Goal: Information Seeking & Learning: Learn about a topic

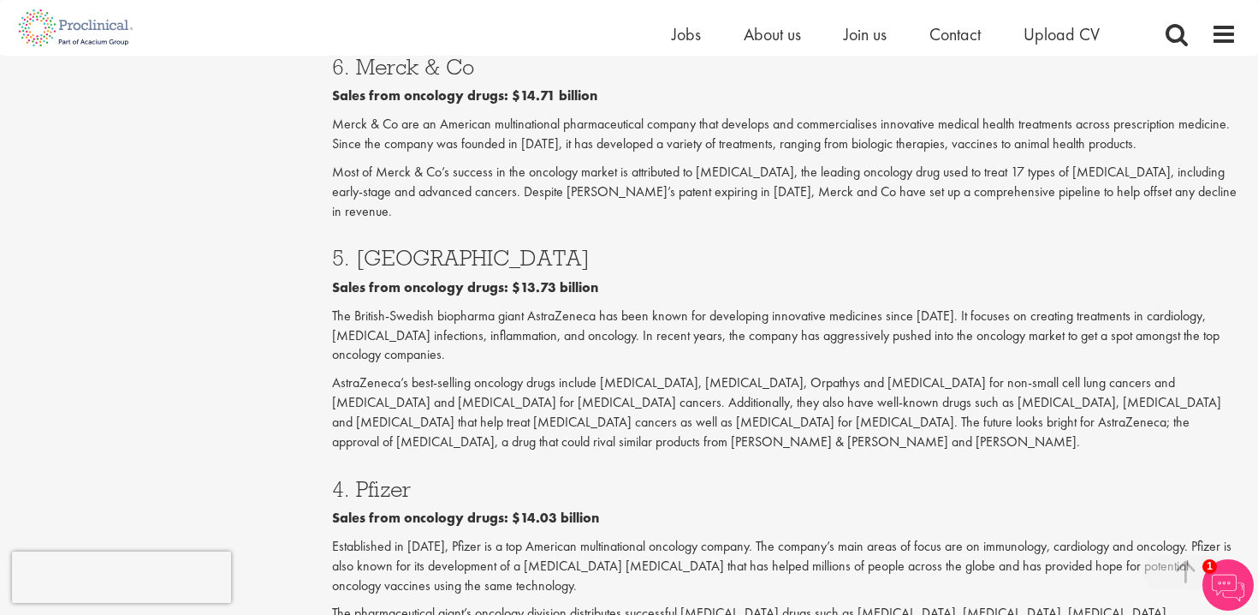
scroll to position [2129, 0]
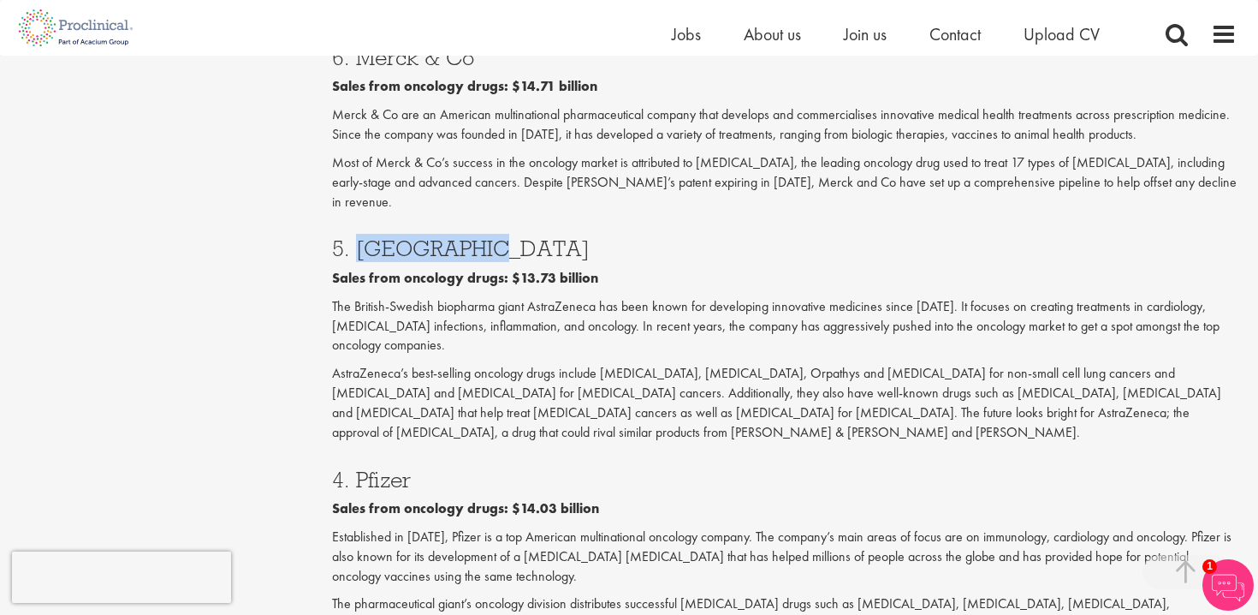
drag, startPoint x: 492, startPoint y: 135, endPoint x: 365, endPoint y: 145, distance: 127.9
click at [363, 237] on h3 "5. [GEOGRAPHIC_DATA]" at bounding box center [785, 248] width 906 height 22
click at [359, 237] on h3 "5. [GEOGRAPHIC_DATA]" at bounding box center [785, 248] width 906 height 22
drag, startPoint x: 366, startPoint y: 131, endPoint x: 470, endPoint y: 130, distance: 103.6
click at [470, 237] on h3 "5. [GEOGRAPHIC_DATA]" at bounding box center [785, 248] width 906 height 22
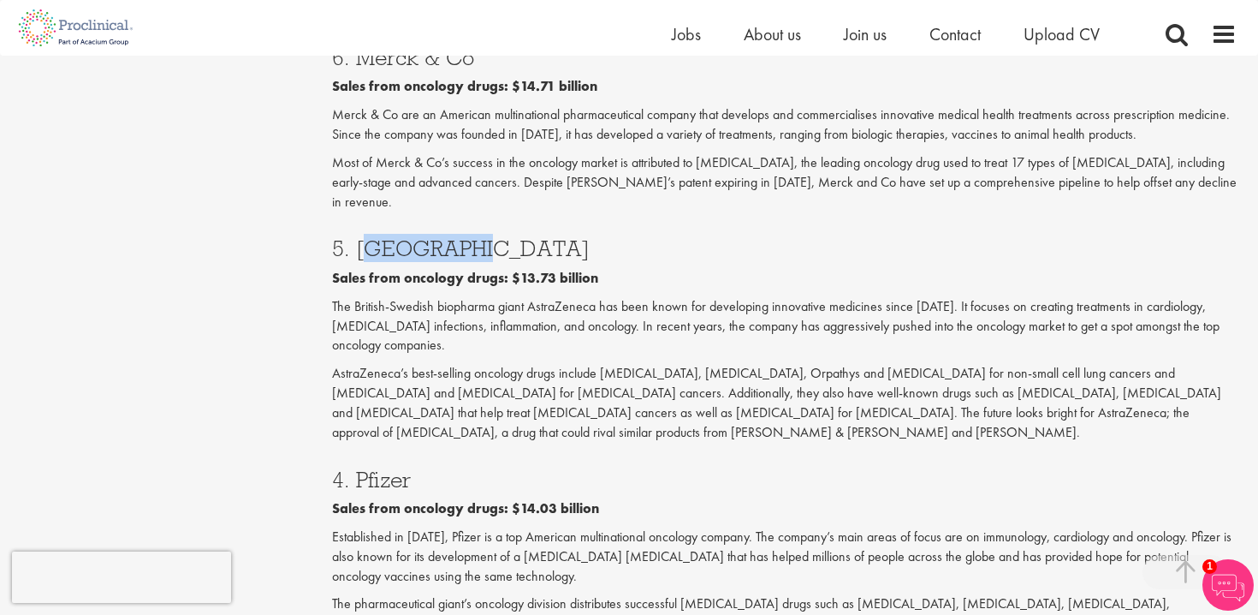
click at [470, 237] on h3 "5. [GEOGRAPHIC_DATA]" at bounding box center [785, 248] width 906 height 22
drag, startPoint x: 483, startPoint y: 133, endPoint x: 359, endPoint y: 136, distance: 124.2
click at [359, 237] on h3 "5. [GEOGRAPHIC_DATA]" at bounding box center [785, 248] width 906 height 22
copy h3 "AstraZeneca"
click at [767, 297] on p "The British-Swedish biopharma giant AstraZeneca has been known for developing i…" at bounding box center [785, 326] width 906 height 59
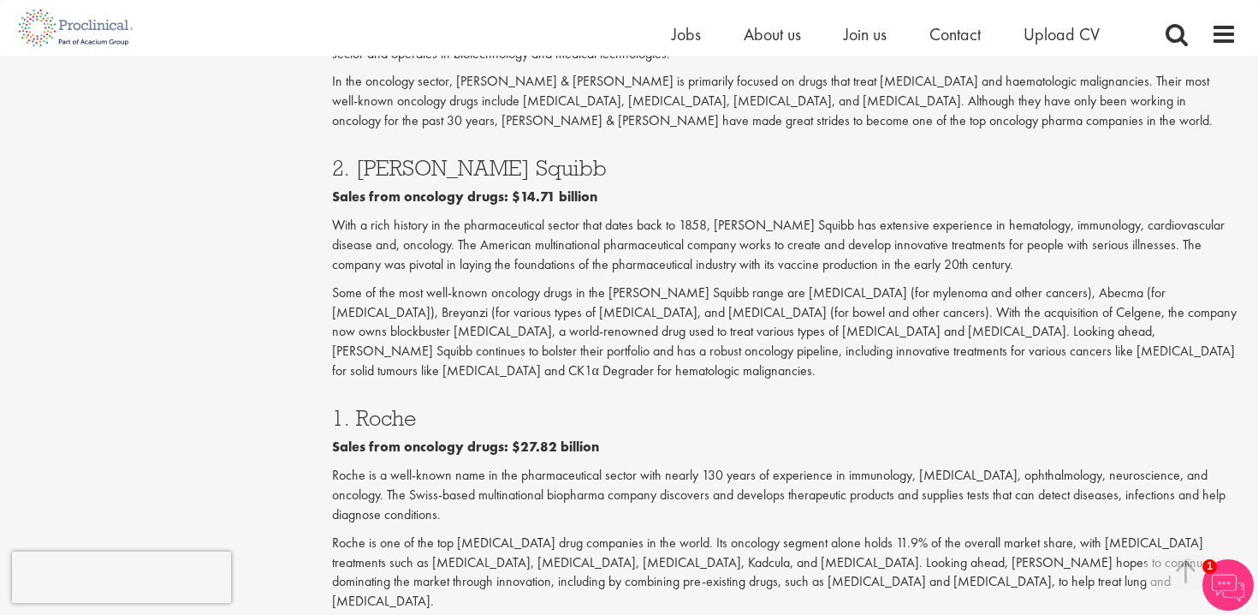
scroll to position [2882, 0]
drag, startPoint x: 472, startPoint y: 241, endPoint x: 359, endPoint y: 236, distance: 112.2
click at [358, 406] on h3 "1. Roche" at bounding box center [785, 417] width 906 height 22
